Goal: Book appointment/travel/reservation

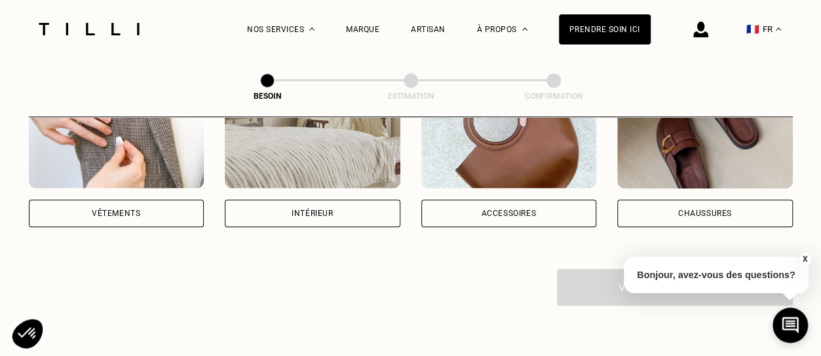
scroll to position [322, 0]
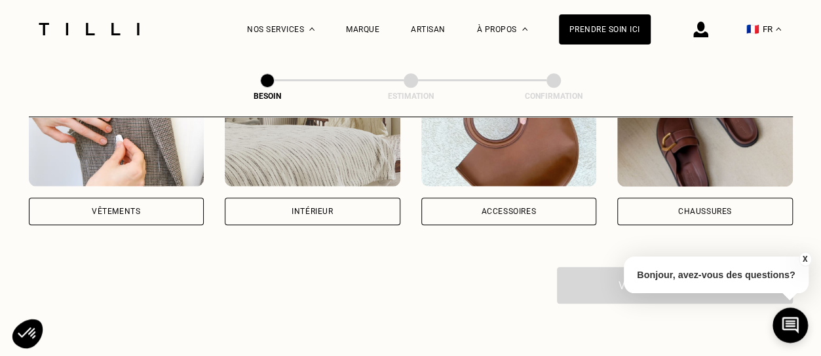
click at [347, 198] on div "Intérieur" at bounding box center [313, 212] width 176 height 28
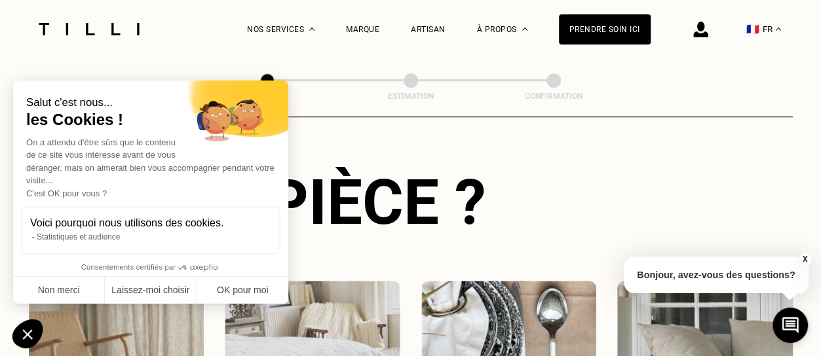
scroll to position [469, 0]
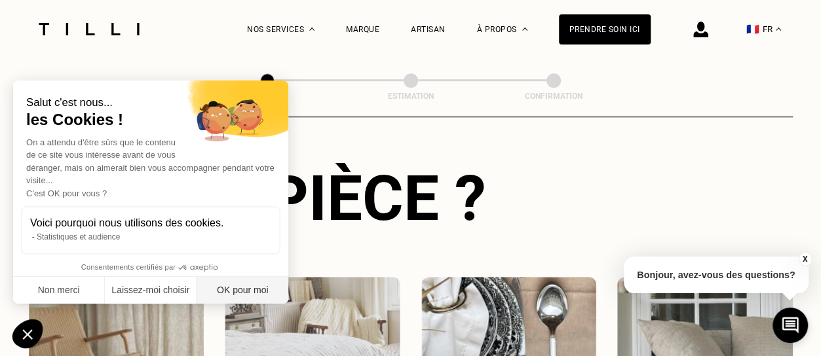
click at [254, 283] on button "OK pour moi" at bounding box center [243, 291] width 92 height 28
checkbox input "true"
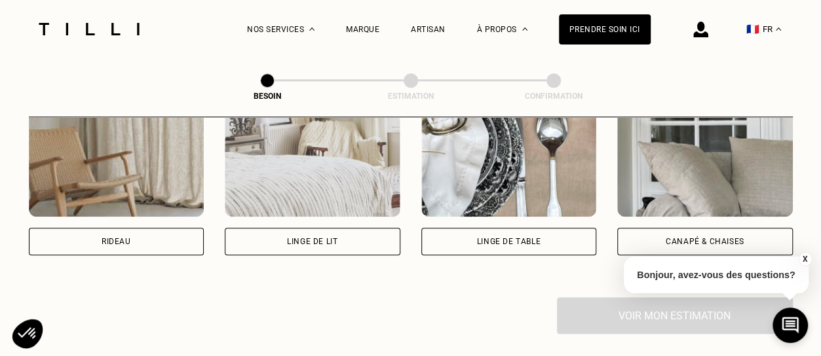
scroll to position [659, 0]
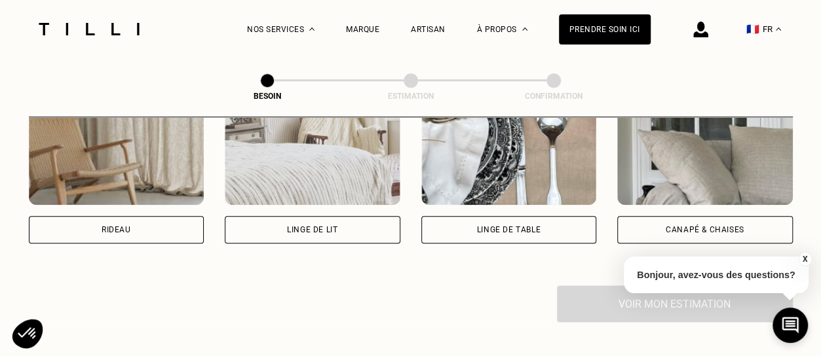
click at [124, 216] on div "Rideau" at bounding box center [117, 230] width 176 height 28
select select "FR"
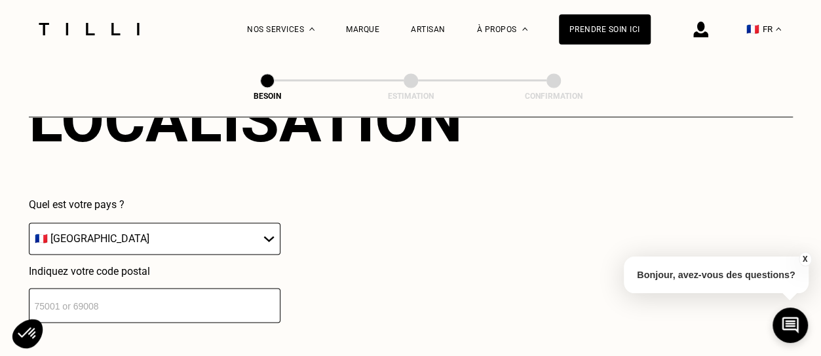
scroll to position [910, 0]
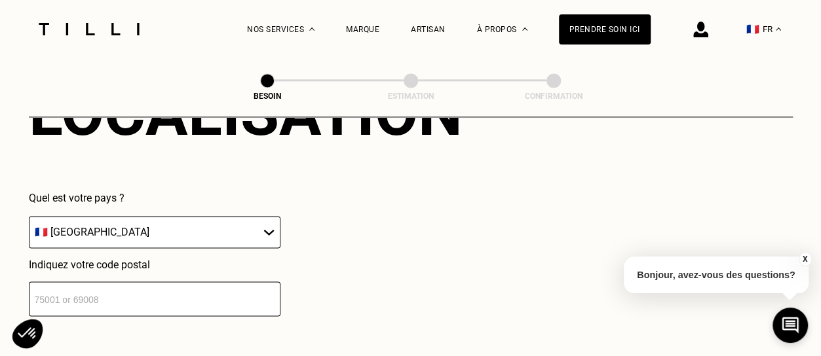
click at [191, 282] on input "number" at bounding box center [155, 299] width 252 height 35
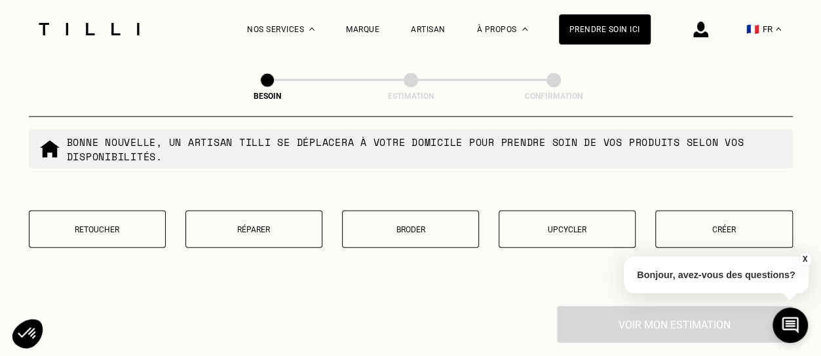
scroll to position [1299, 0]
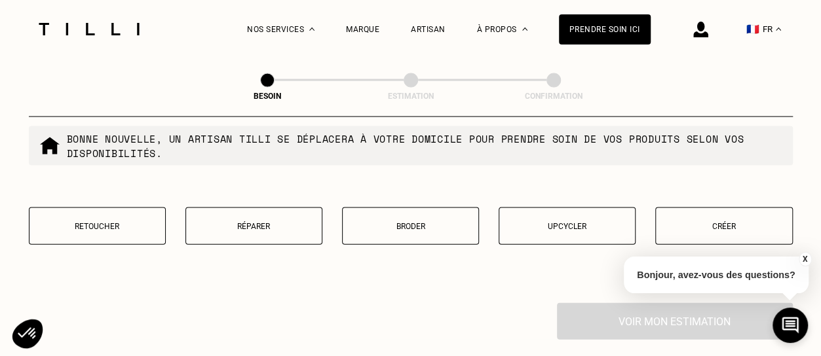
type input "75019"
click at [75, 227] on button "Retoucher" at bounding box center [97, 226] width 137 height 37
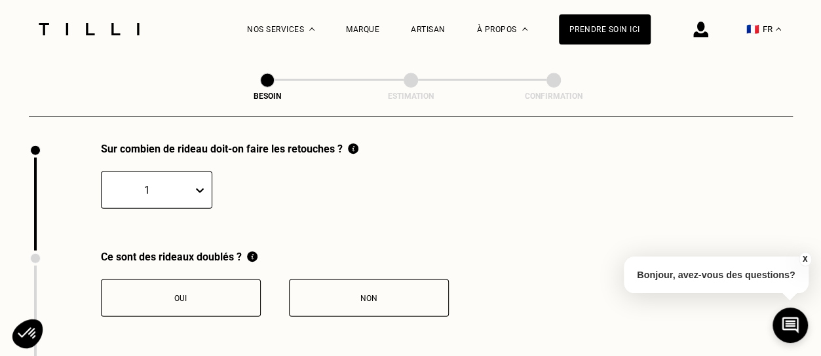
scroll to position [1460, 0]
click at [224, 296] on button "Oui" at bounding box center [181, 297] width 160 height 37
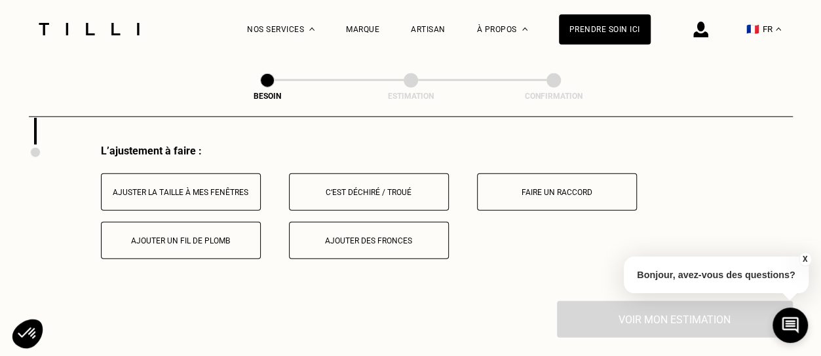
scroll to position [1673, 0]
click at [224, 189] on div "Ajuster la taille à mes fenêtres" at bounding box center [180, 193] width 145 height 9
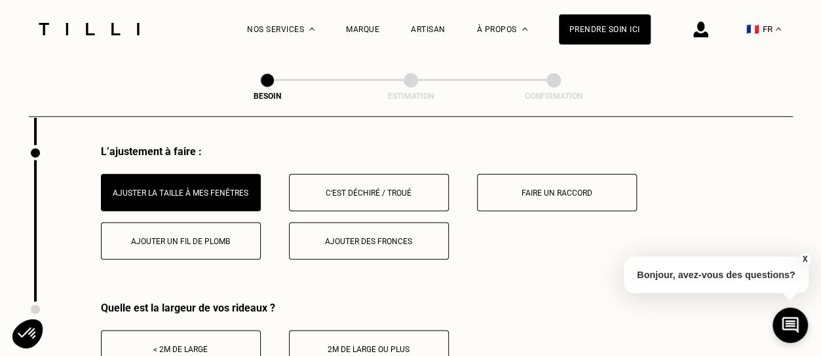
scroll to position [1760, 0]
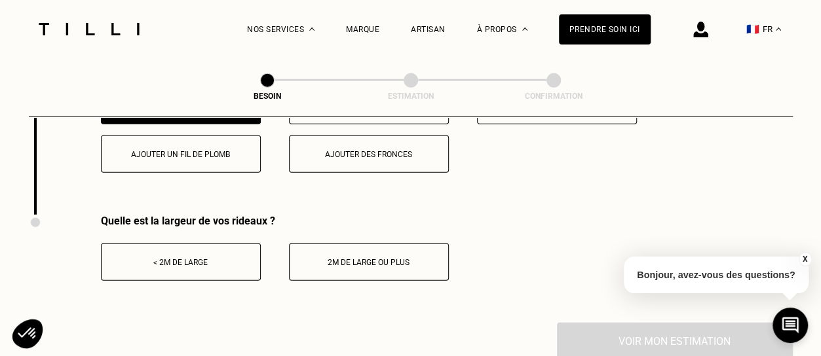
click at [217, 258] on div "< 2m de large" at bounding box center [180, 262] width 145 height 9
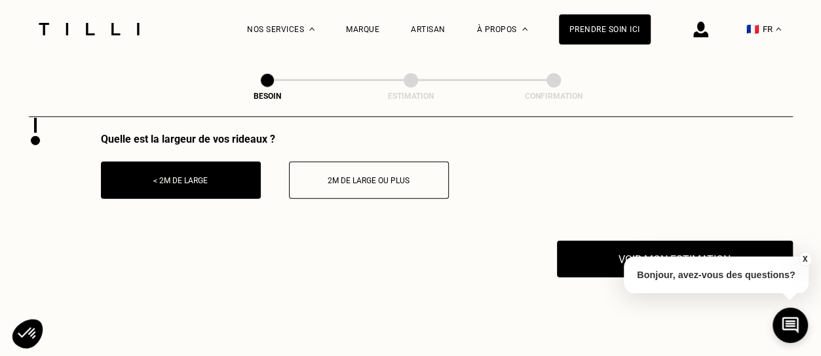
scroll to position [1842, 0]
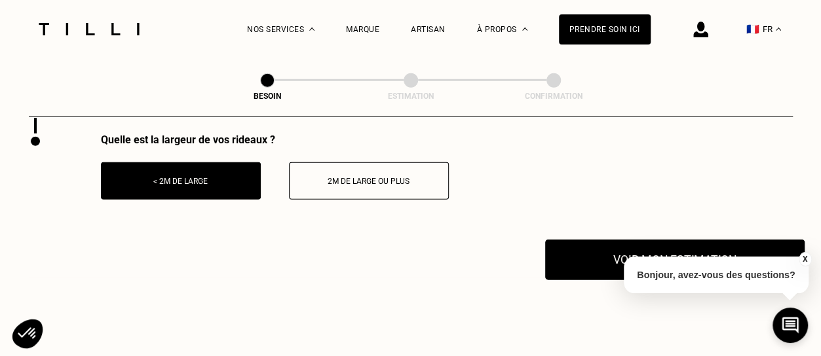
click at [588, 259] on button "Voir mon estimation" at bounding box center [674, 260] width 259 height 41
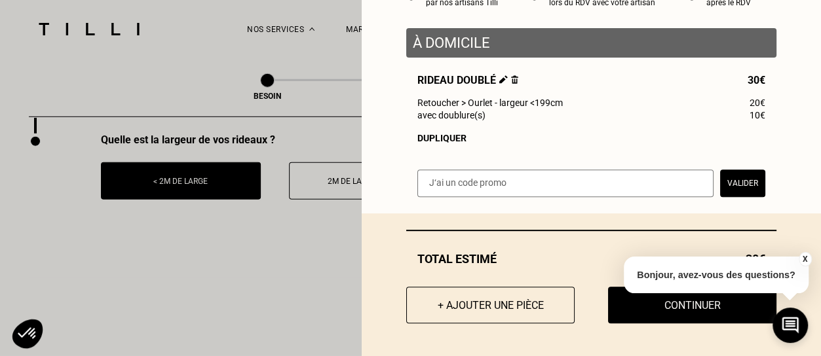
scroll to position [0, 0]
